Goal: Information Seeking & Learning: Learn about a topic

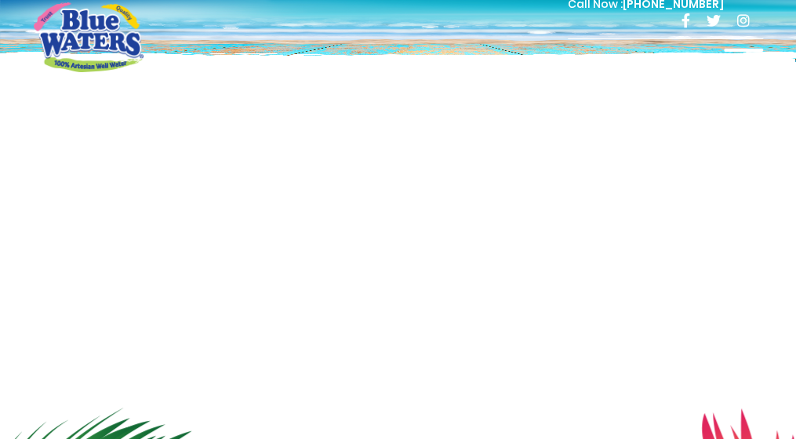
click at [741, 67] on div at bounding box center [742, 64] width 39 height 31
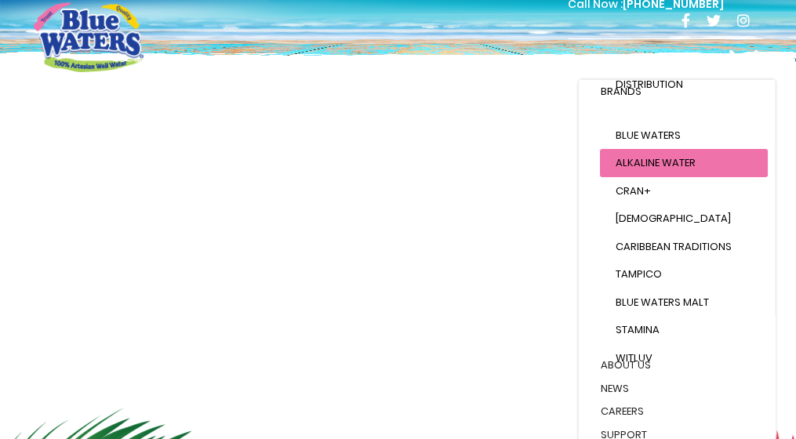
scroll to position [218, 0]
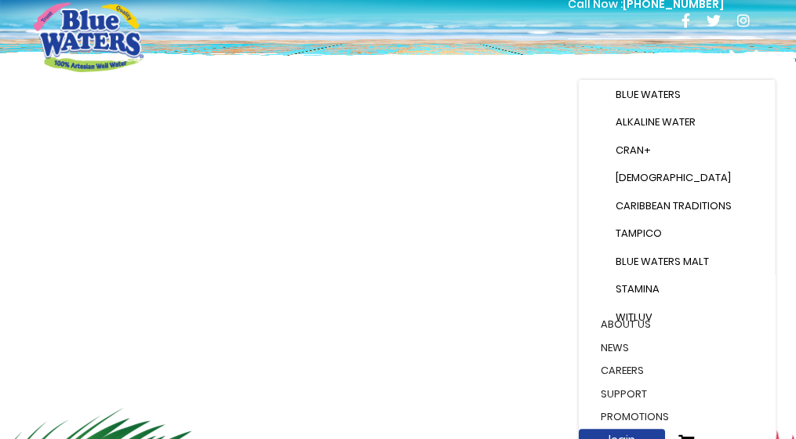
click at [627, 359] on link "careers" at bounding box center [676, 371] width 183 height 24
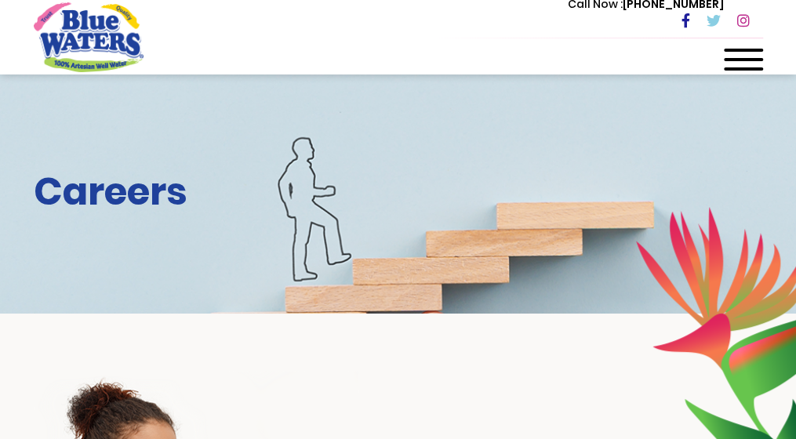
click at [740, 54] on div at bounding box center [742, 64] width 39 height 31
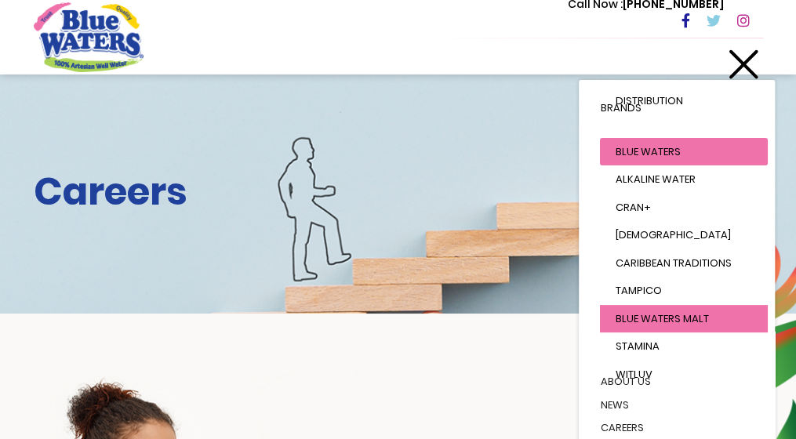
scroll to position [218, 0]
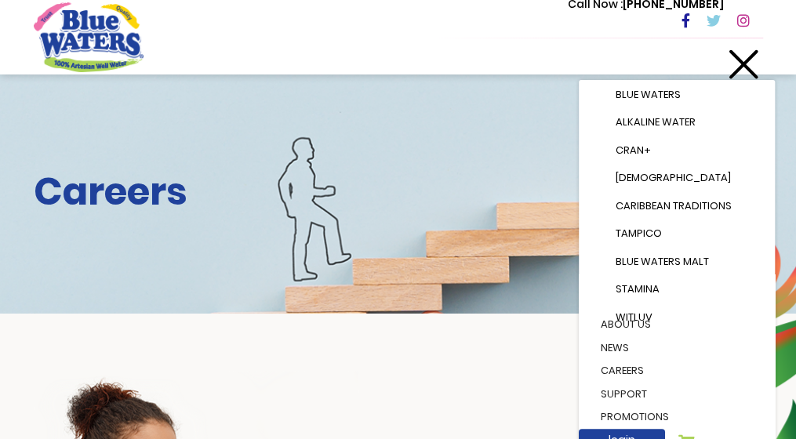
click at [629, 359] on link "careers" at bounding box center [676, 371] width 183 height 24
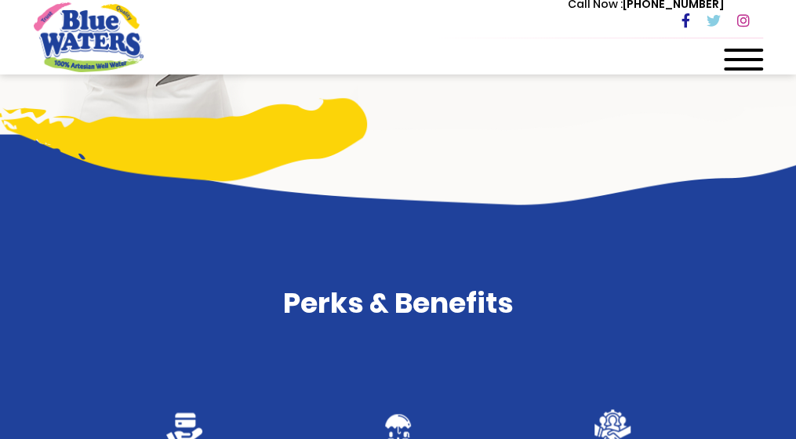
scroll to position [669, 0]
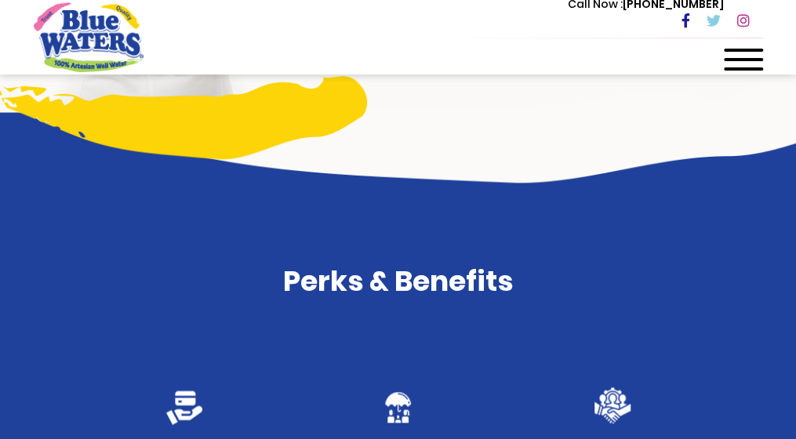
click at [374, 281] on h4 "Perks & Benefits" at bounding box center [398, 281] width 729 height 34
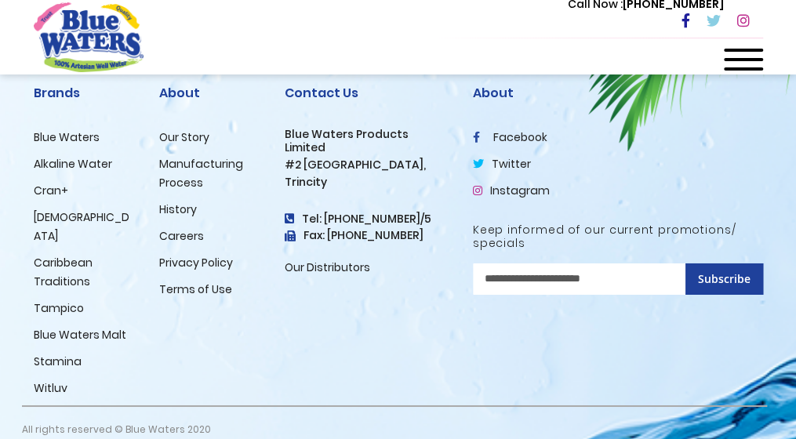
scroll to position [2050, 0]
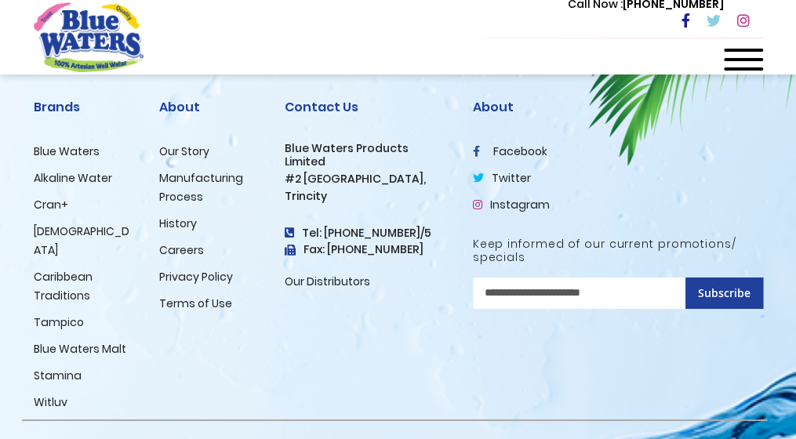
click at [178, 250] on link "Careers" at bounding box center [181, 250] width 45 height 16
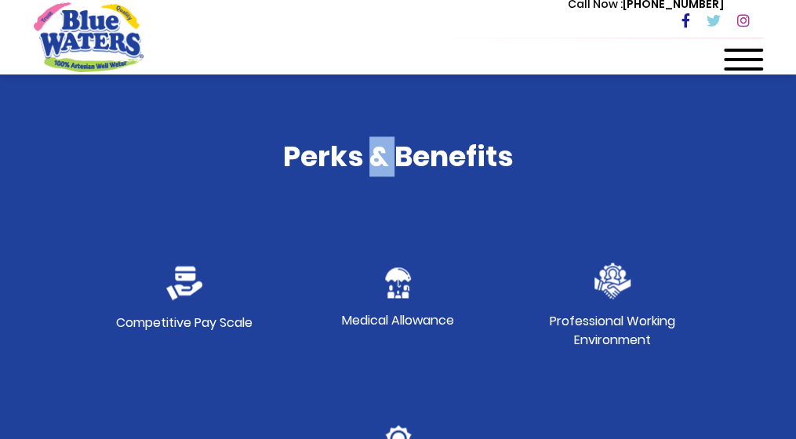
scroll to position [783, 0]
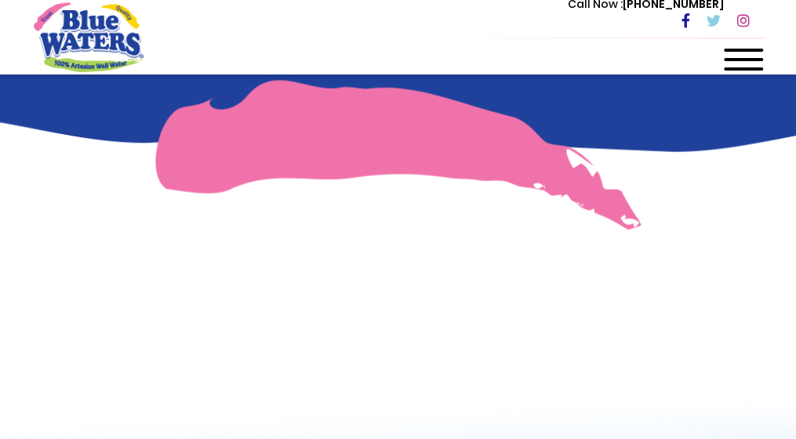
scroll to position [1280, 0]
